Goal: Transaction & Acquisition: Purchase product/service

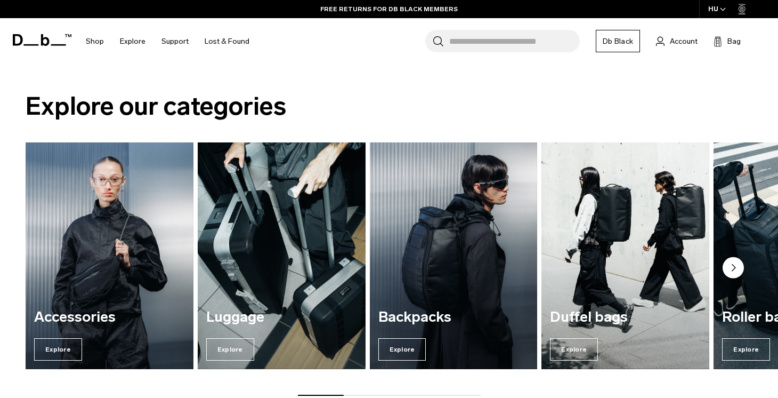
scroll to position [746, 0]
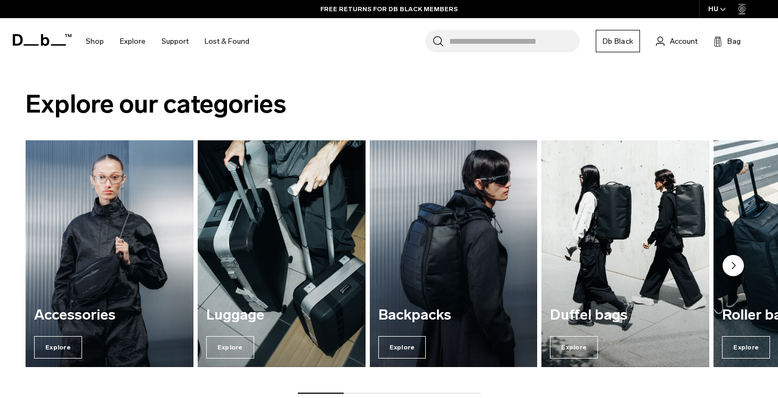
click at [406, 233] on img "3 / 7" at bounding box center [453, 252] width 173 height 233
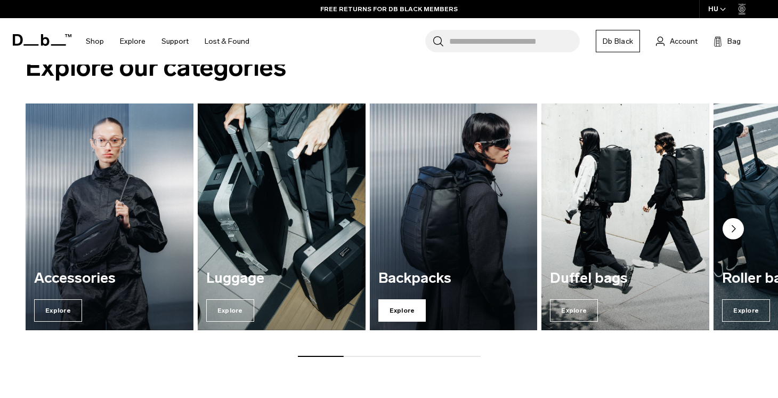
click at [411, 305] on span "Explore" at bounding box center [402, 310] width 48 height 22
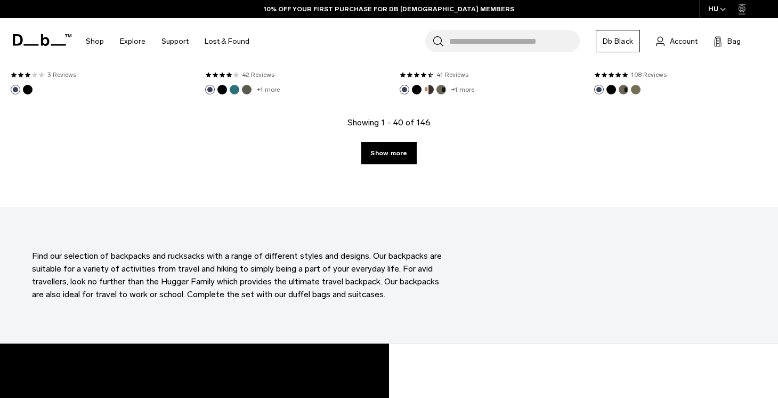
scroll to position [3145, 0]
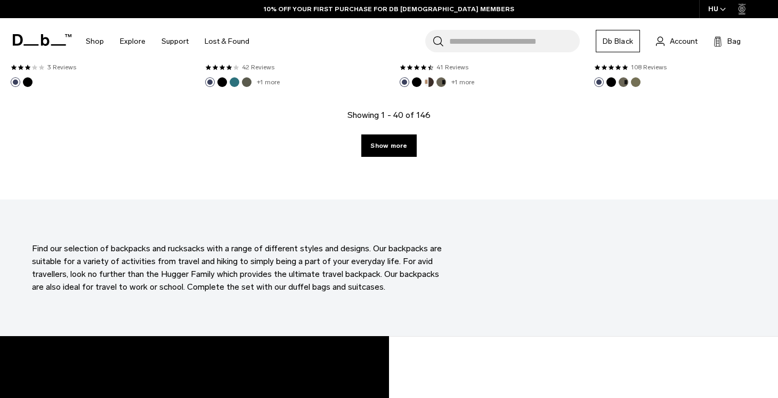
click at [407, 146] on link "Show more" at bounding box center [388, 145] width 55 height 22
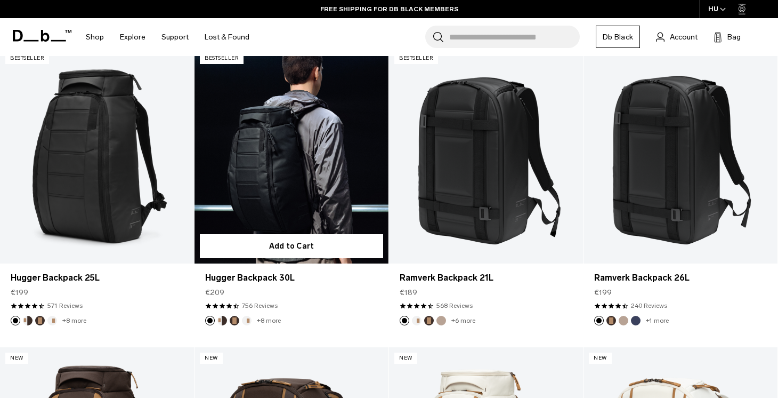
scroll to position [267, 0]
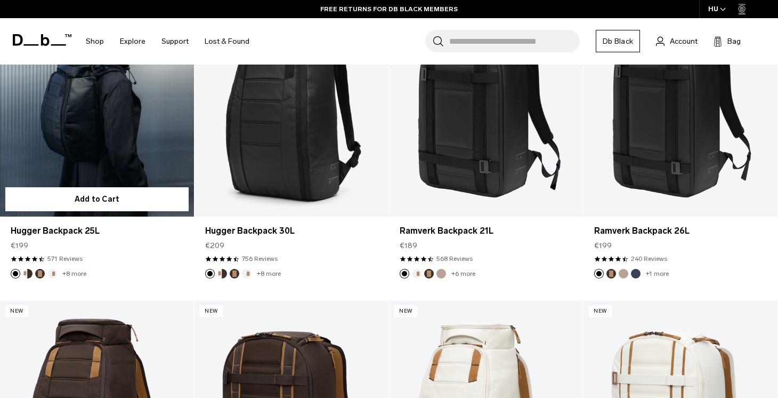
click at [102, 155] on link "Hugger Backpack 25L" at bounding box center [97, 108] width 194 height 215
click at [109, 141] on link "Hugger Backpack 25L" at bounding box center [97, 108] width 194 height 215
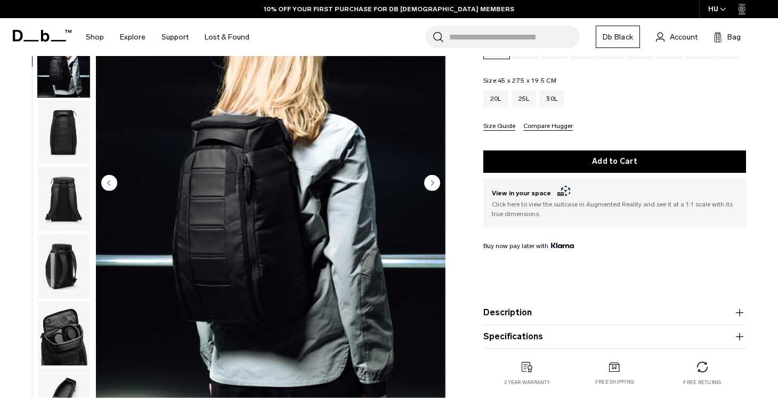
scroll to position [120, 0]
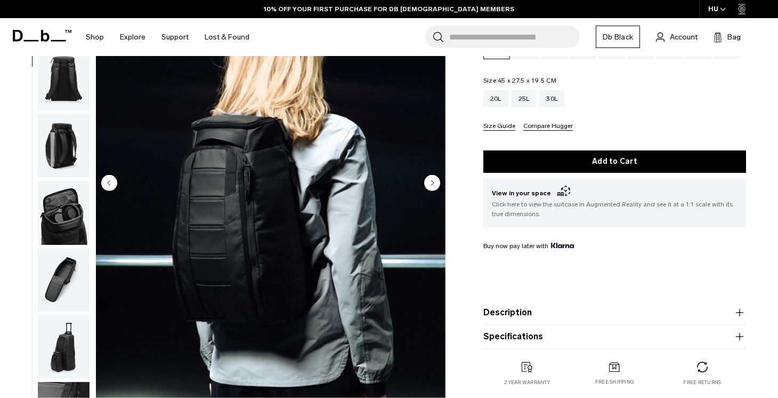
click at [432, 180] on circle "Next slide" at bounding box center [432, 182] width 16 height 16
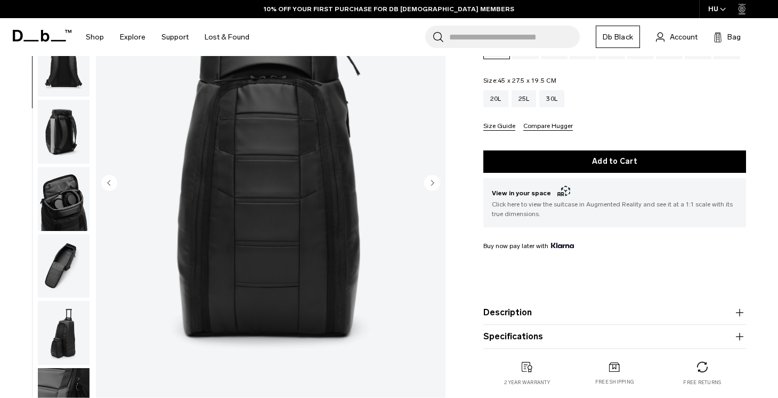
click at [433, 182] on icon "Next slide" at bounding box center [432, 182] width 3 height 5
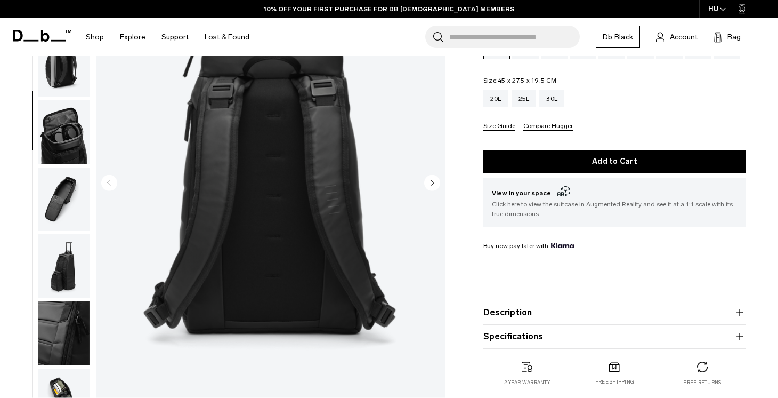
click at [433, 182] on icon "Next slide" at bounding box center [432, 182] width 3 height 5
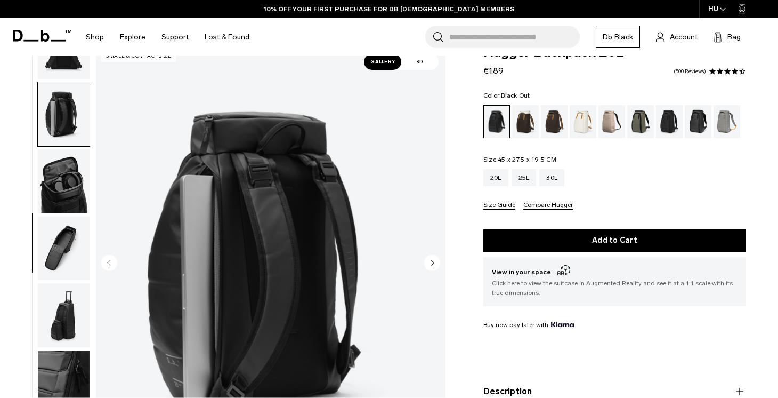
scroll to position [53, 0]
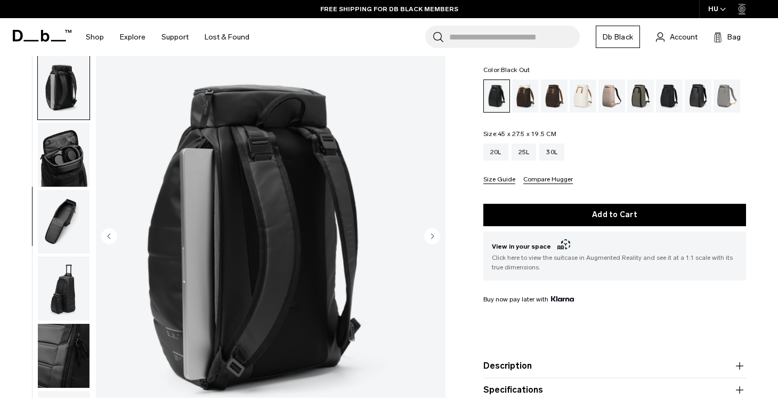
click at [432, 233] on icon "Next slide" at bounding box center [432, 235] width 3 height 5
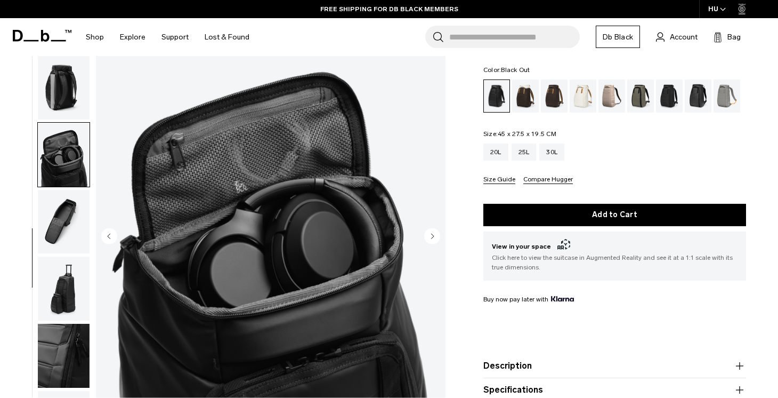
click at [432, 233] on icon "Next slide" at bounding box center [432, 235] width 3 height 5
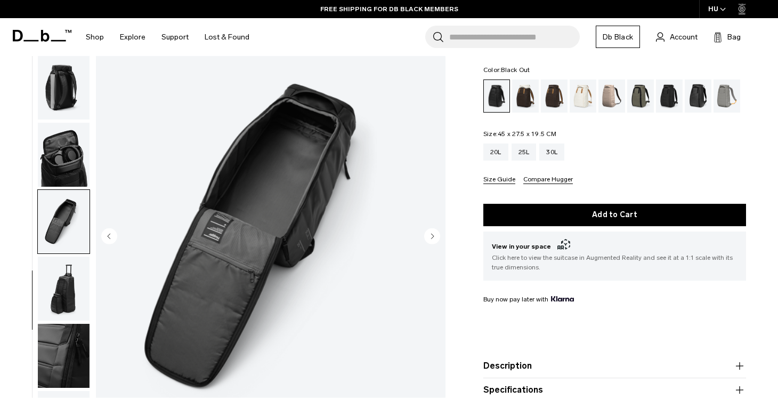
click at [432, 233] on icon "Next slide" at bounding box center [432, 235] width 3 height 5
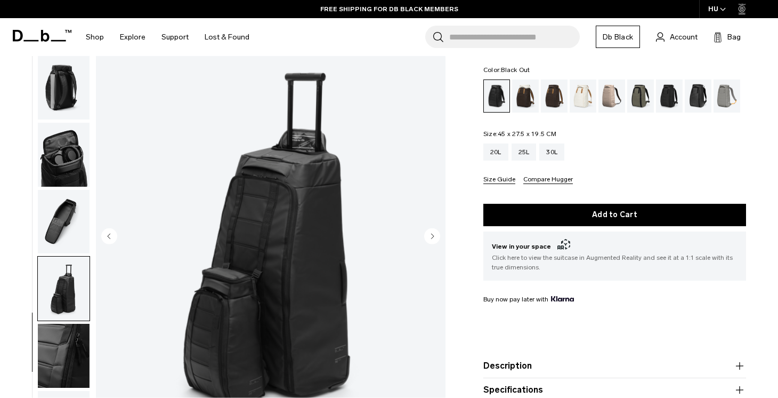
click at [432, 233] on icon "Next slide" at bounding box center [432, 235] width 3 height 5
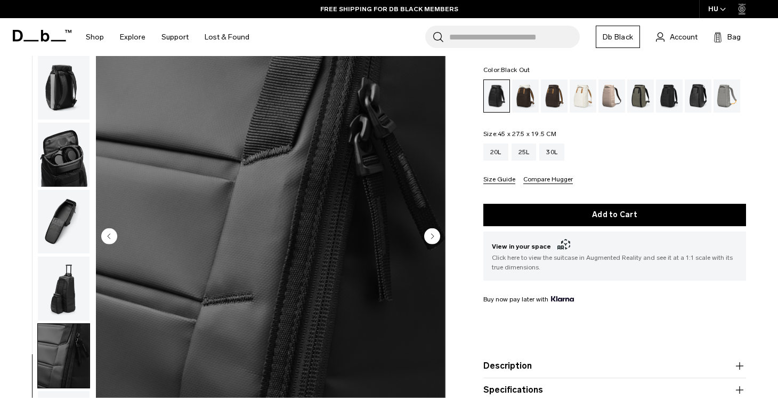
click at [433, 233] on circle "Next slide" at bounding box center [432, 236] width 16 height 16
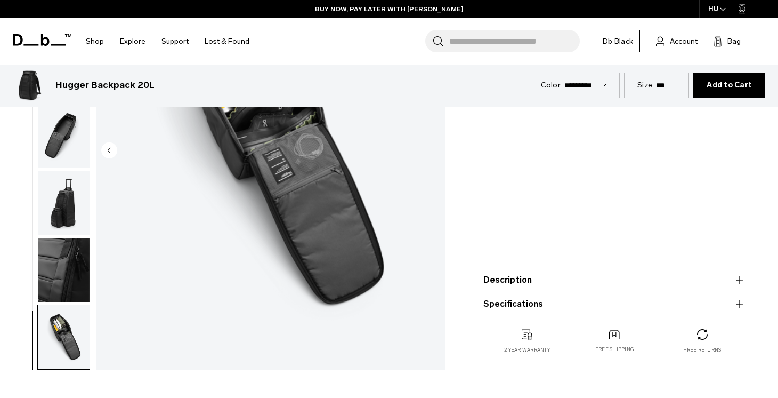
scroll to position [0, 0]
